Goal: Task Accomplishment & Management: Manage account settings

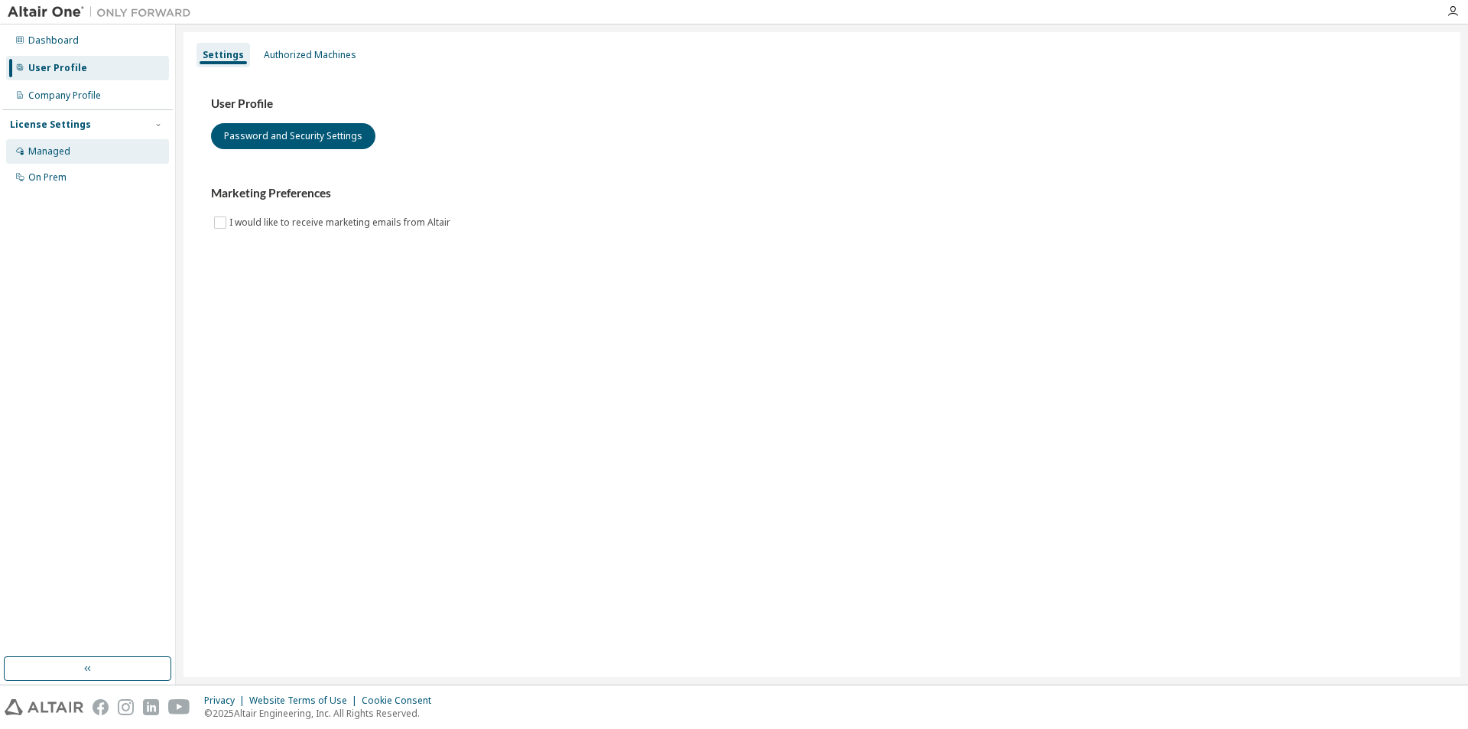
click at [49, 151] on div "Managed" at bounding box center [49, 151] width 42 height 12
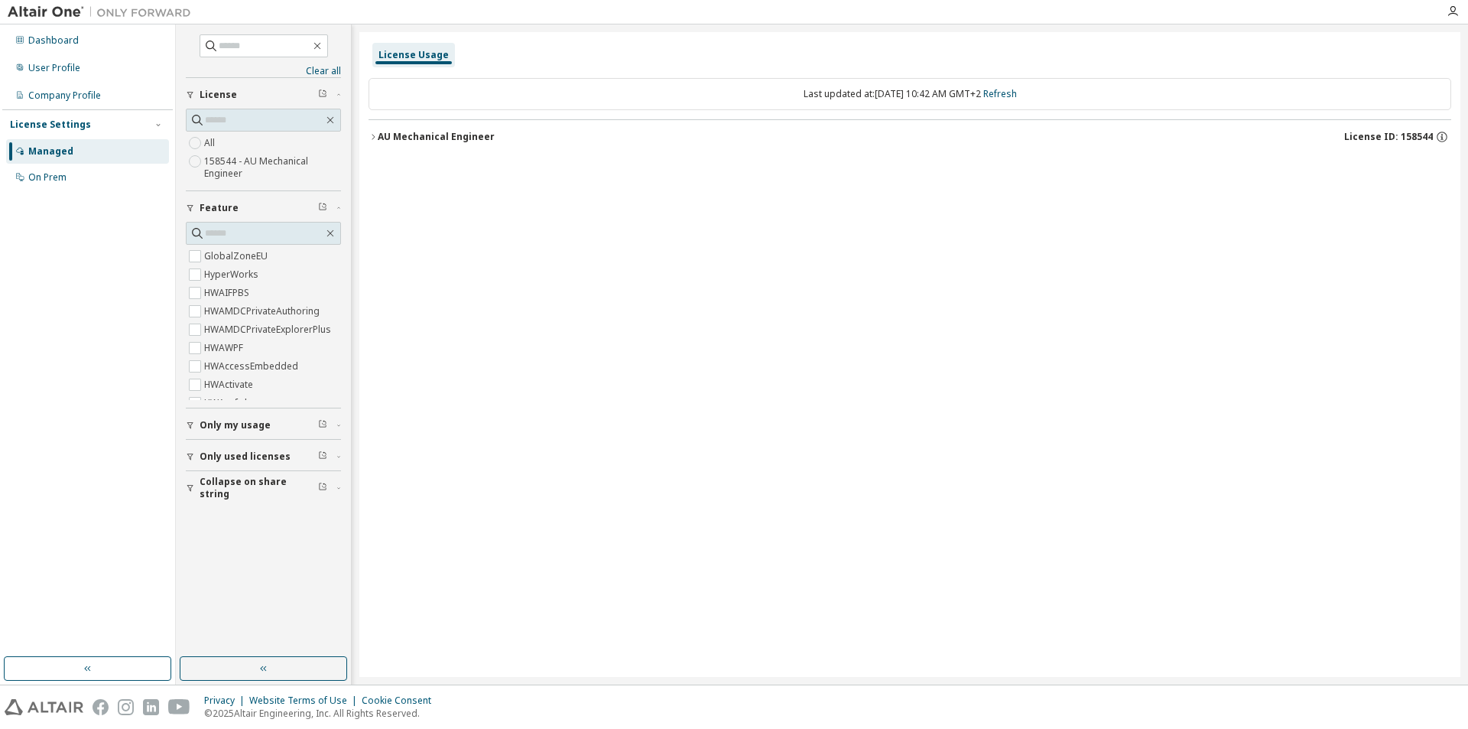
click at [375, 136] on icon "button" at bounding box center [373, 136] width 9 height 9
